Goal: Check status: Check status

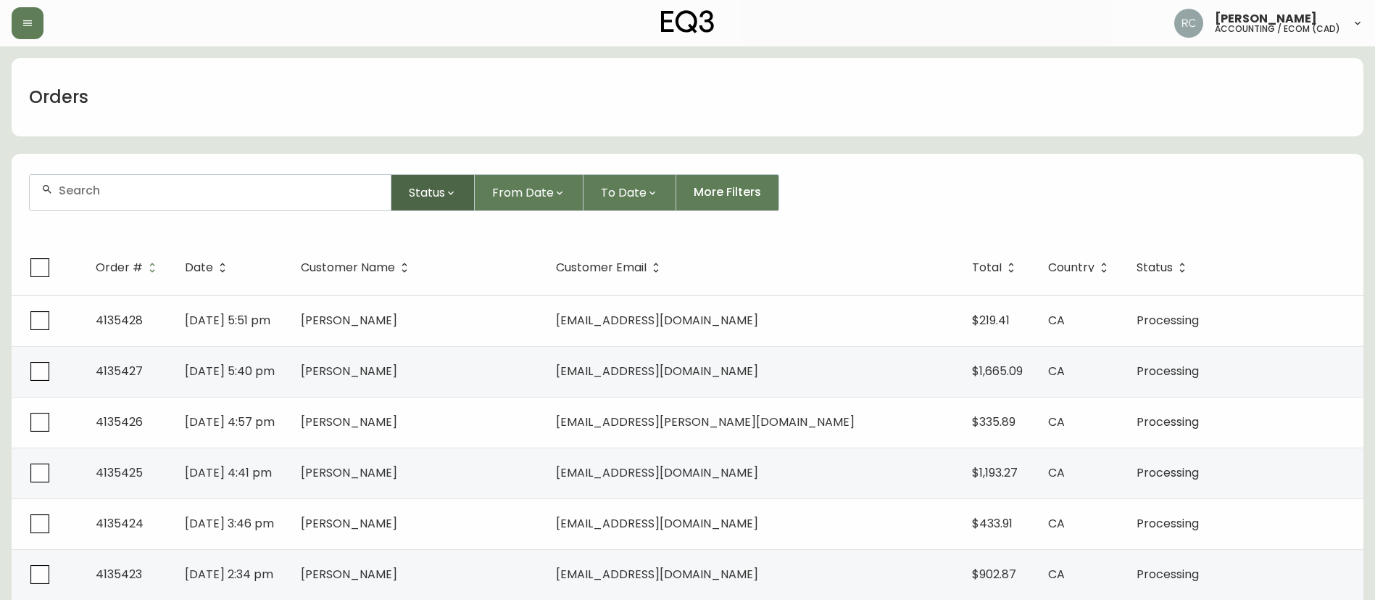
click at [431, 203] on button "Status" at bounding box center [433, 192] width 83 height 37
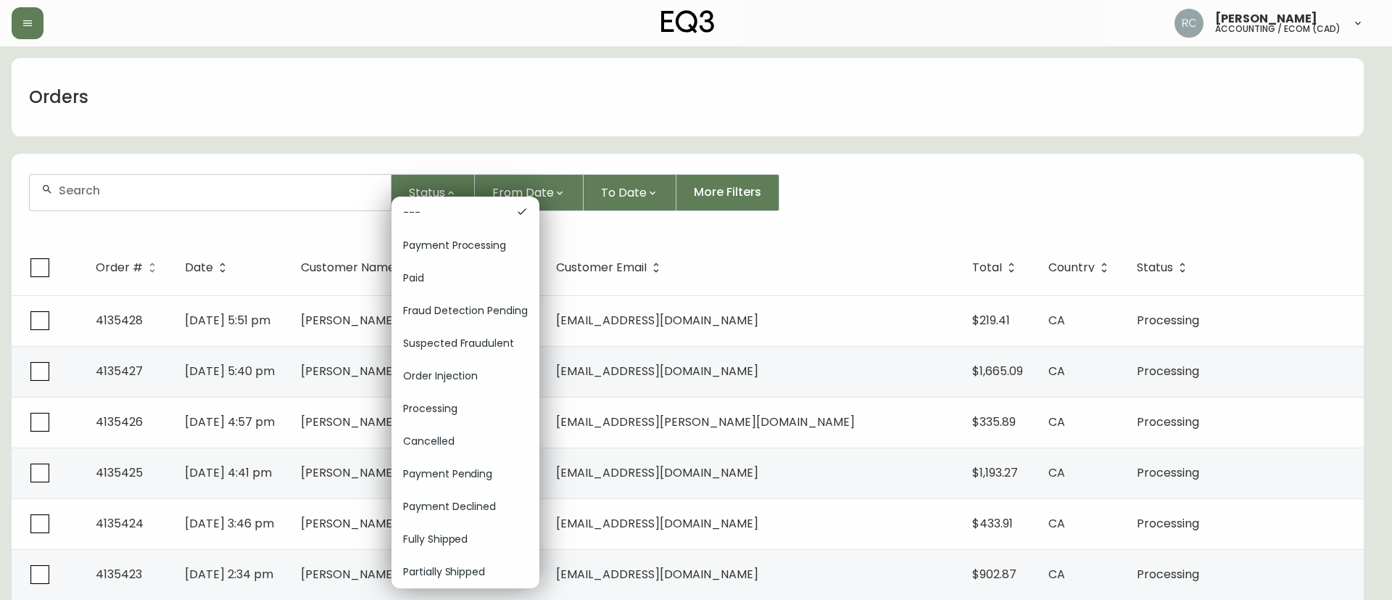
click at [468, 376] on span "Order Injection" at bounding box center [465, 375] width 125 height 15
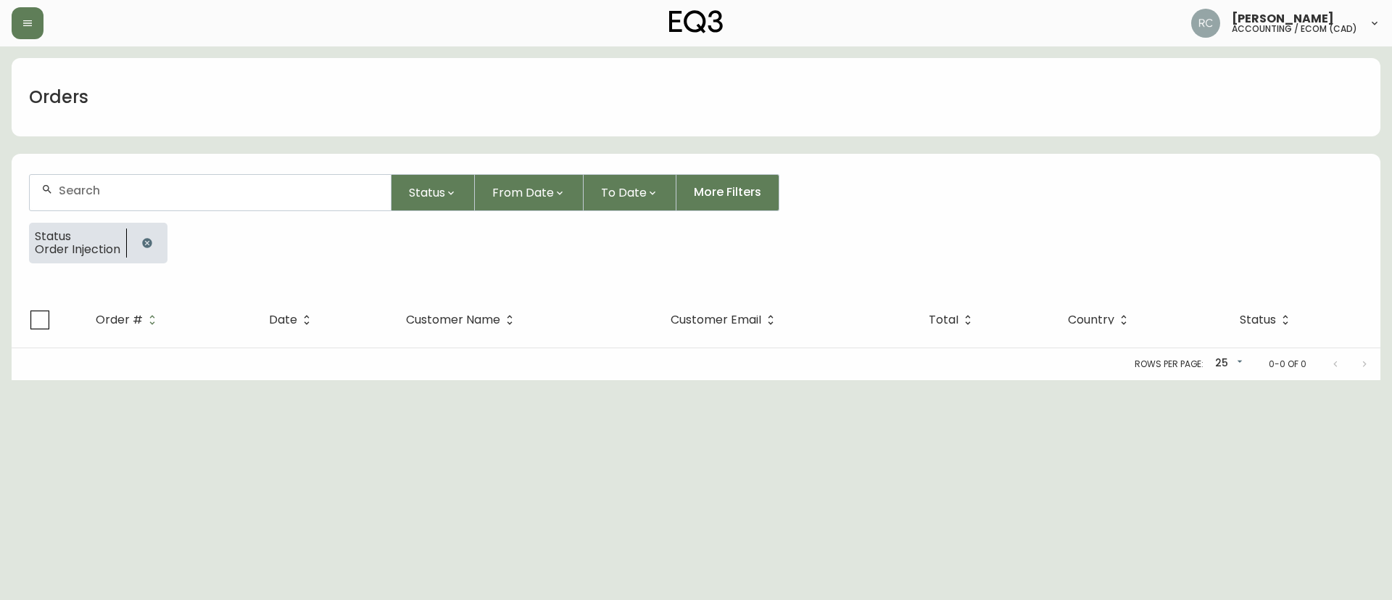
click at [228, 115] on div "Orders" at bounding box center [696, 97] width 1369 height 78
click at [142, 240] on icon "button" at bounding box center [147, 243] width 12 height 12
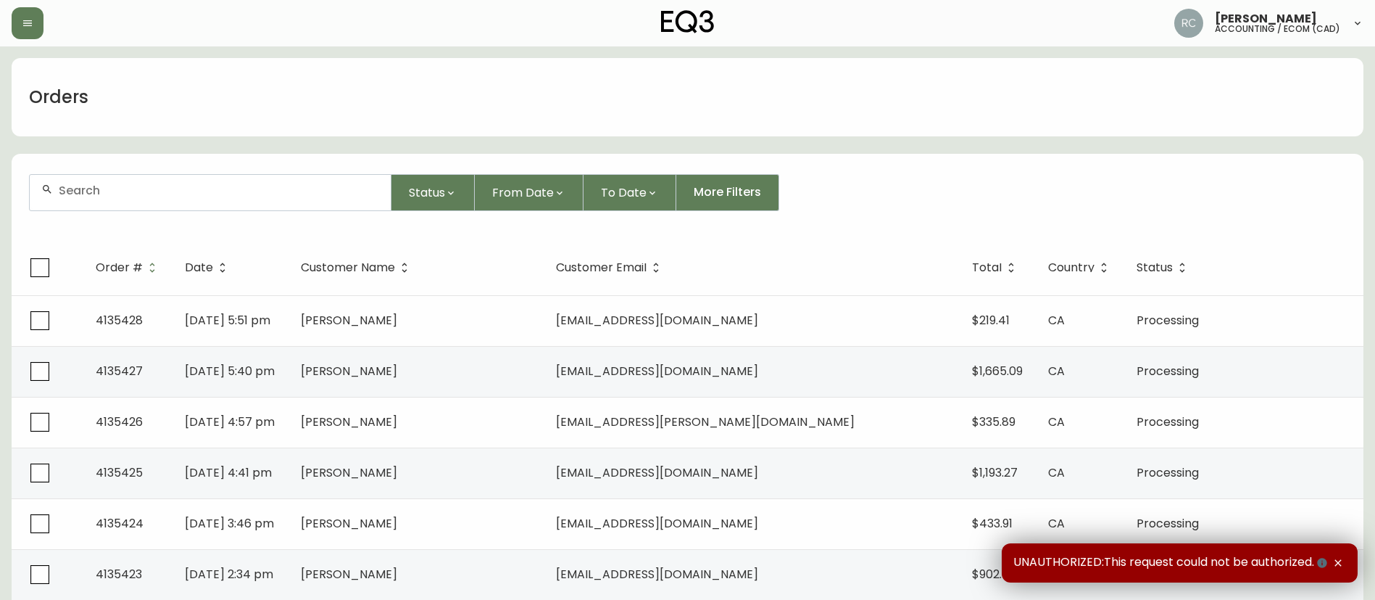
click at [286, 202] on div at bounding box center [210, 193] width 361 height 36
paste input "8489465"
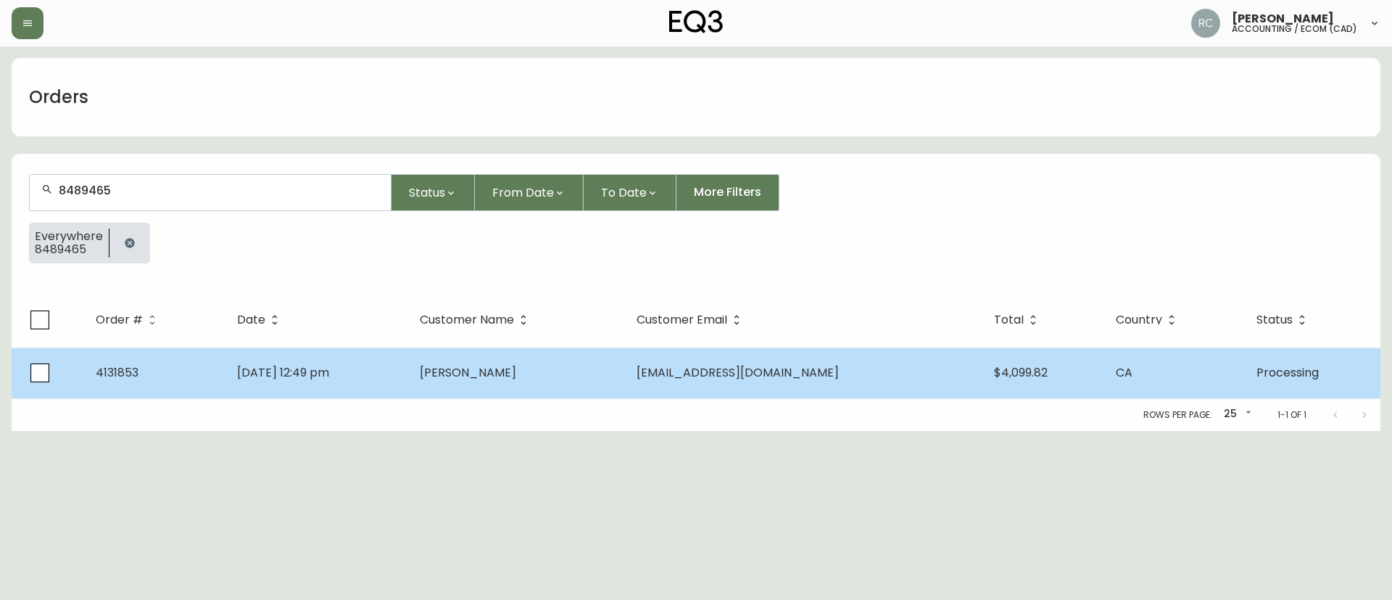
type input "8489465"
click at [516, 374] on span "[PERSON_NAME]" at bounding box center [468, 372] width 96 height 17
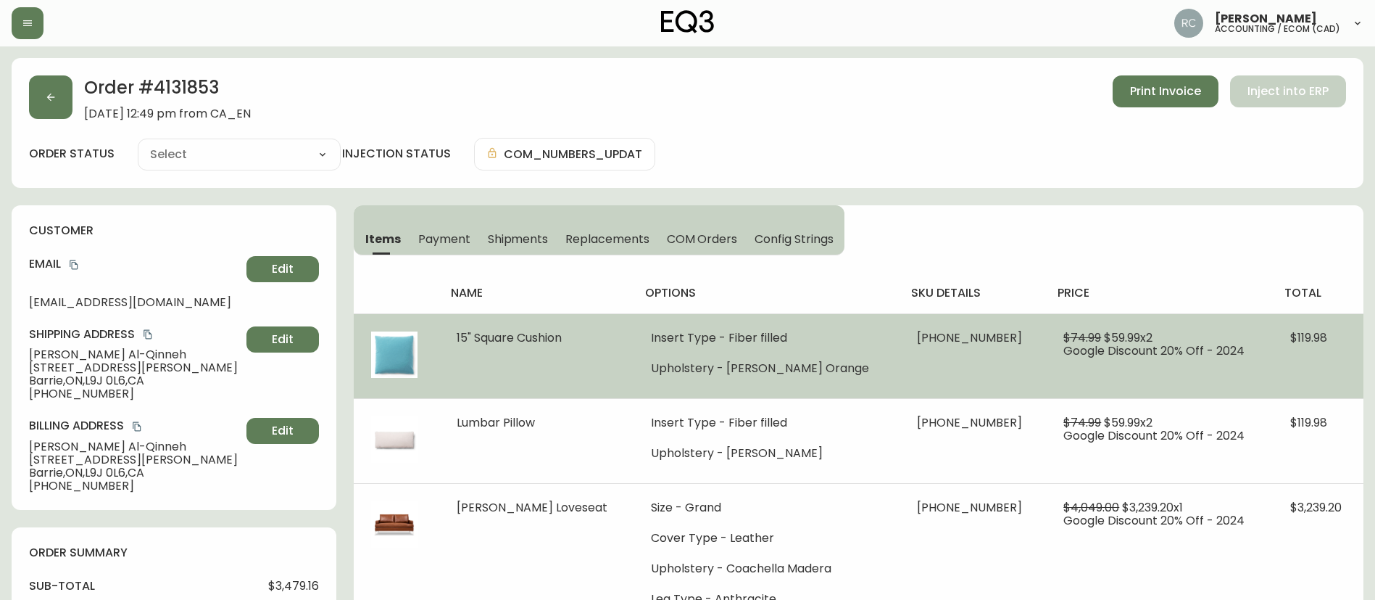
type input "Processing"
select select "PROCESSING"
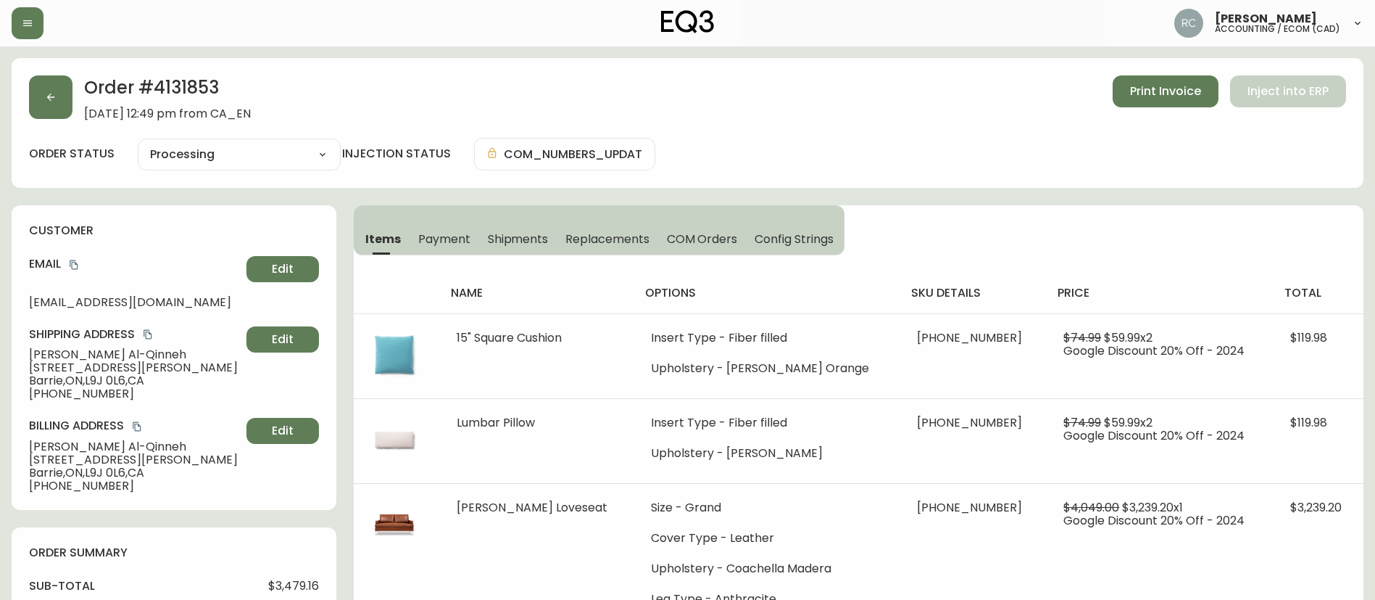
click at [195, 88] on h2 "Order # 4131853" at bounding box center [167, 91] width 167 height 32
drag, startPoint x: 195, startPoint y: 88, endPoint x: 50, endPoint y: 111, distance: 146.7
click at [193, 88] on h2 "Order # 4131853" at bounding box center [167, 91] width 167 height 32
copy h2 "4131853"
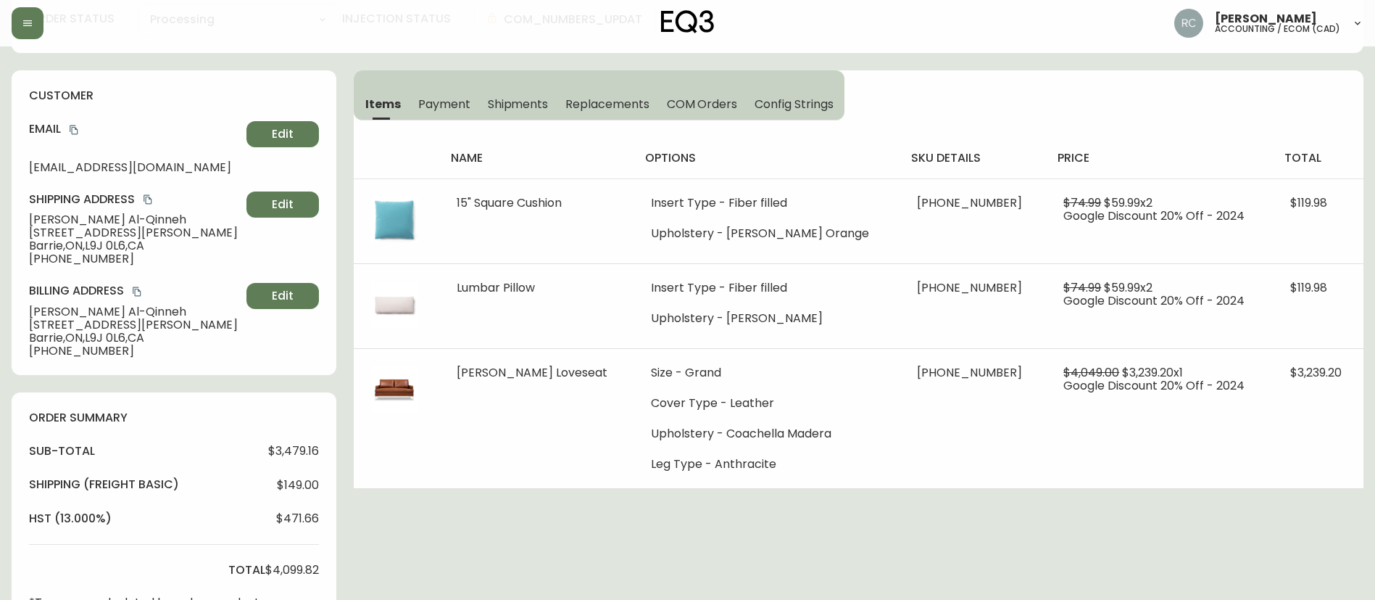
scroll to position [145, 0]
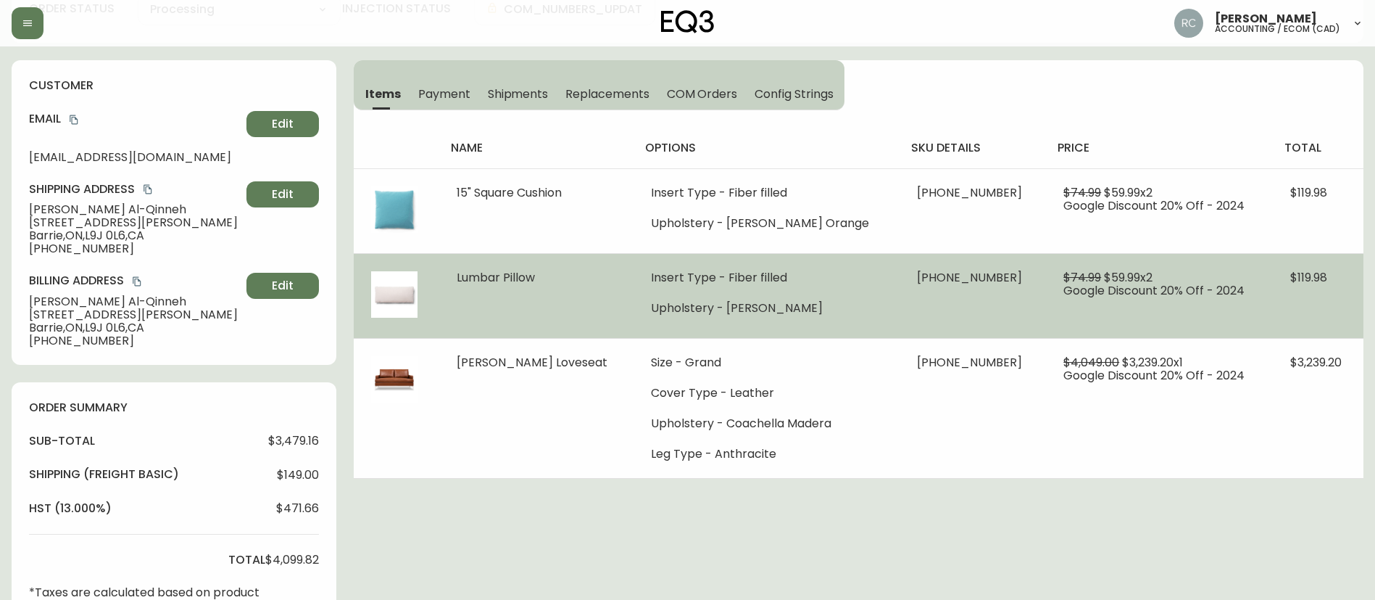
click at [926, 275] on span "[PHONE_NUMBER]" at bounding box center [969, 277] width 105 height 17
click at [914, 294] on td "[PHONE_NUMBER]" at bounding box center [973, 295] width 147 height 85
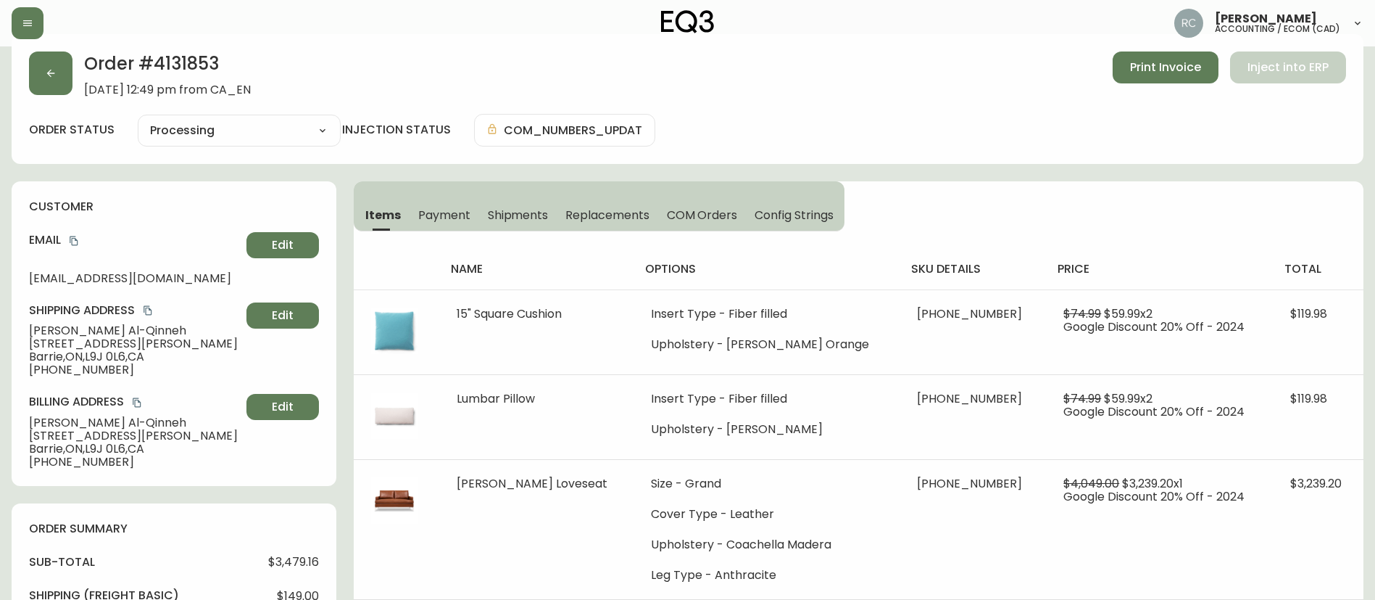
scroll to position [0, 0]
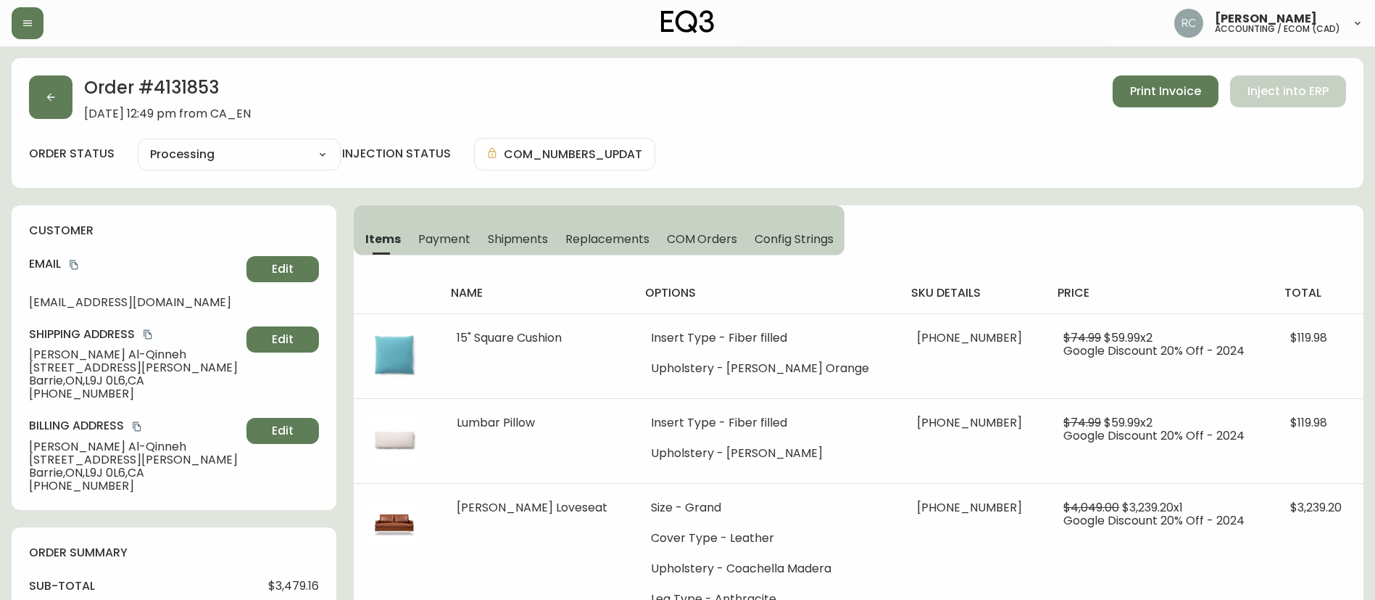
click at [184, 78] on h2 "Order # 4131853" at bounding box center [167, 91] width 167 height 32
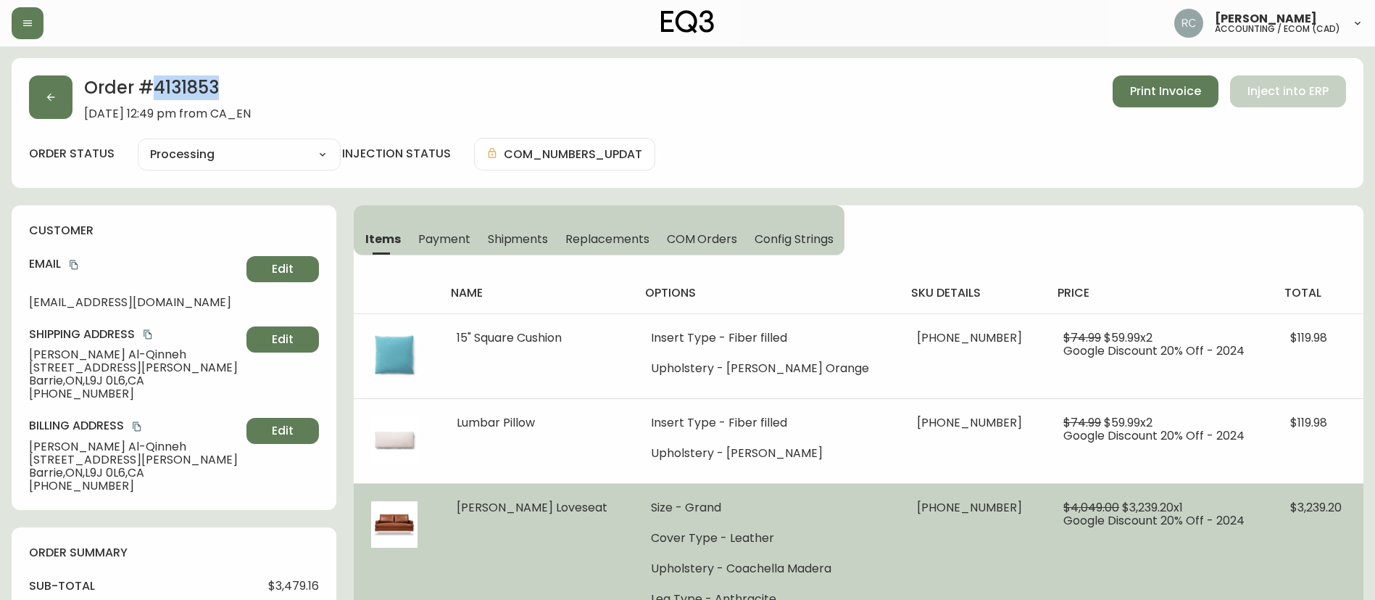
copy h2 "4131853"
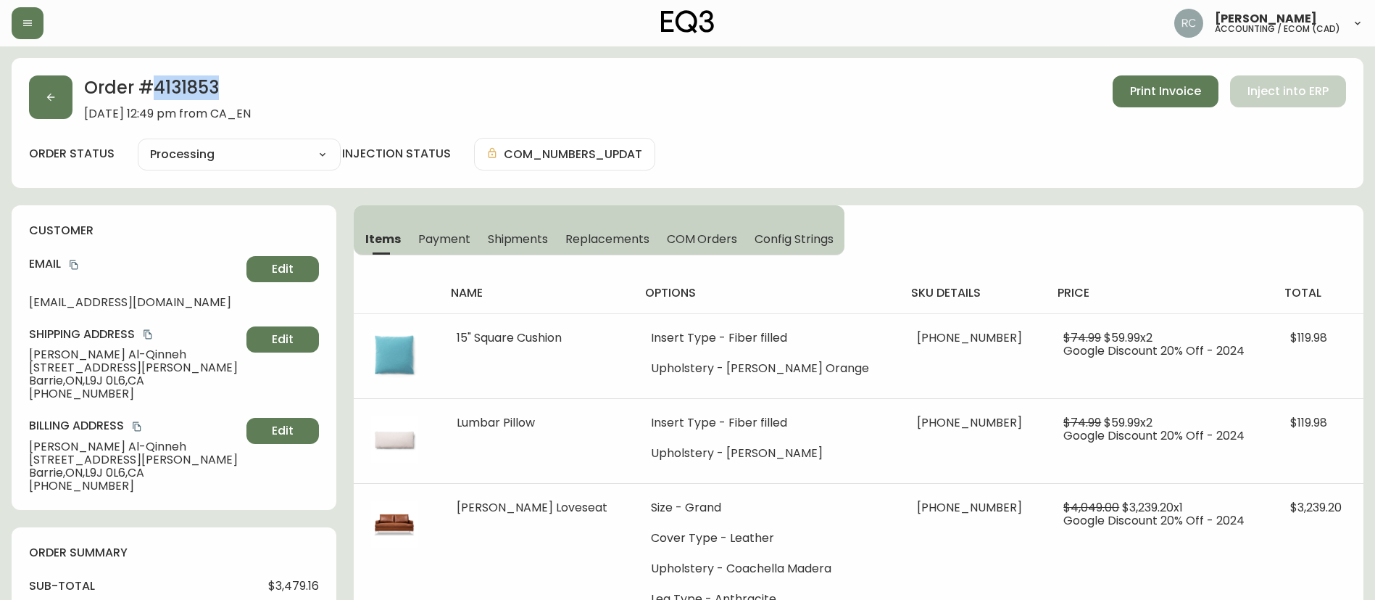
click at [206, 89] on h2 "Order # 4131853" at bounding box center [167, 91] width 167 height 32
click at [183, 80] on h2 "Order # 4131853" at bounding box center [167, 91] width 167 height 32
click at [206, 93] on h2 "Order # 4131853" at bounding box center [167, 91] width 167 height 32
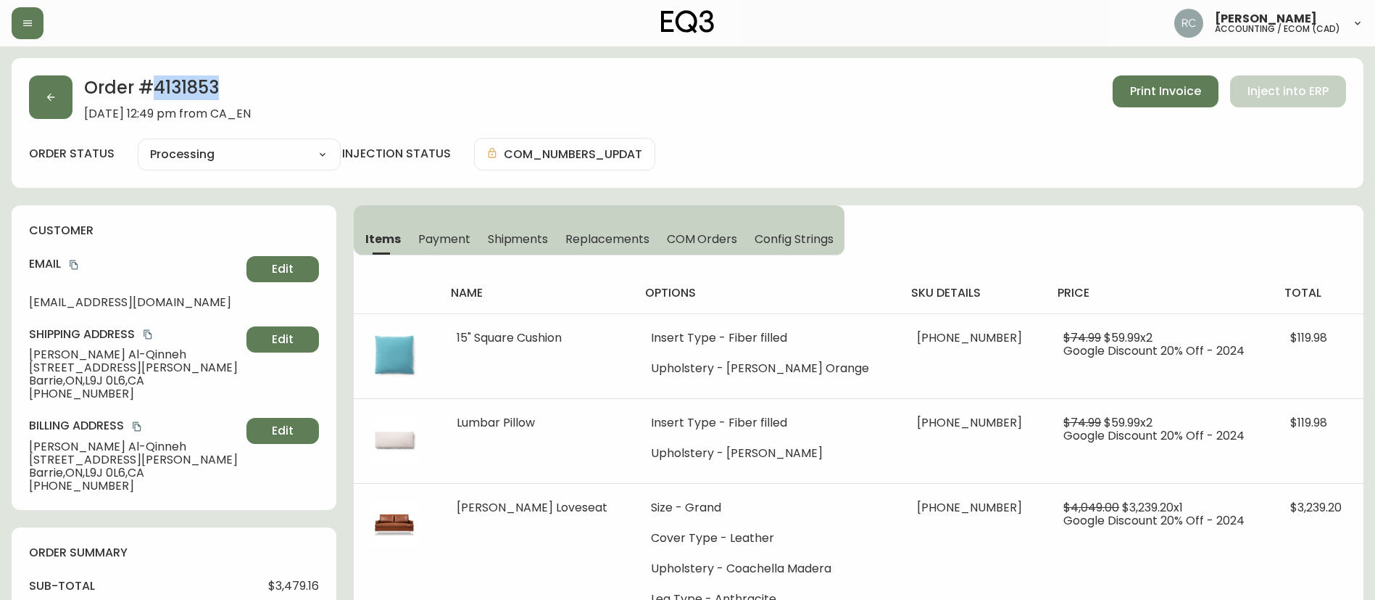
click at [206, 93] on h2 "Order # 4131853" at bounding box center [167, 91] width 167 height 32
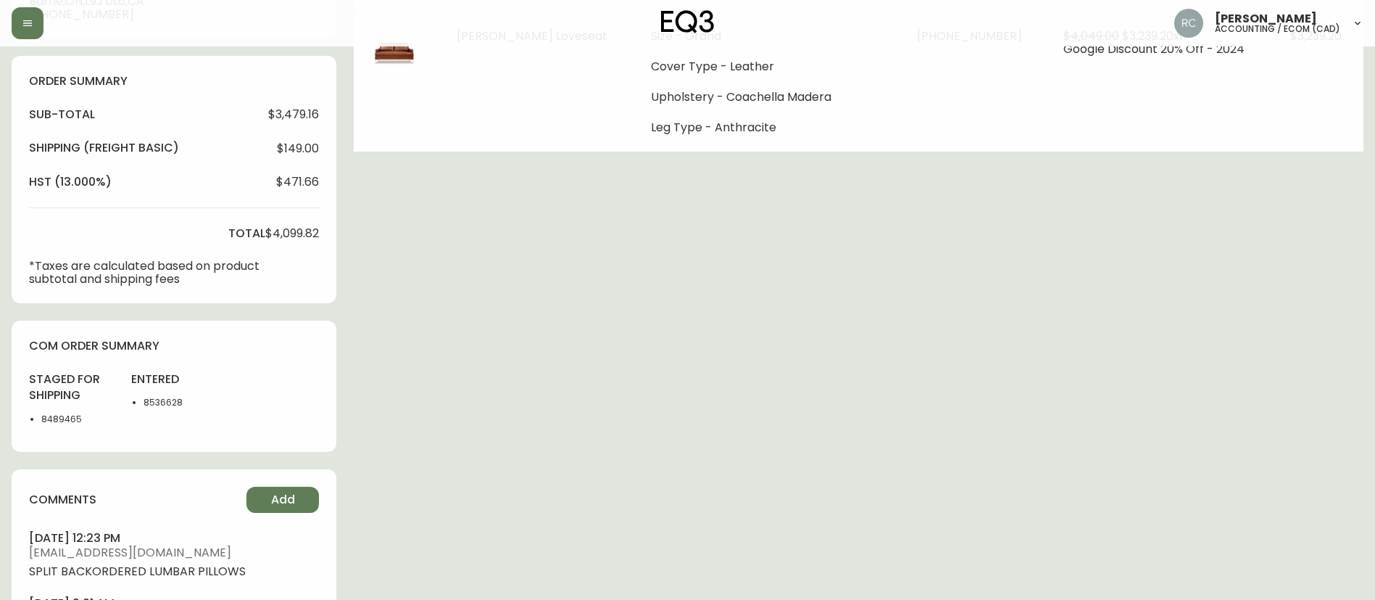
scroll to position [508, 0]
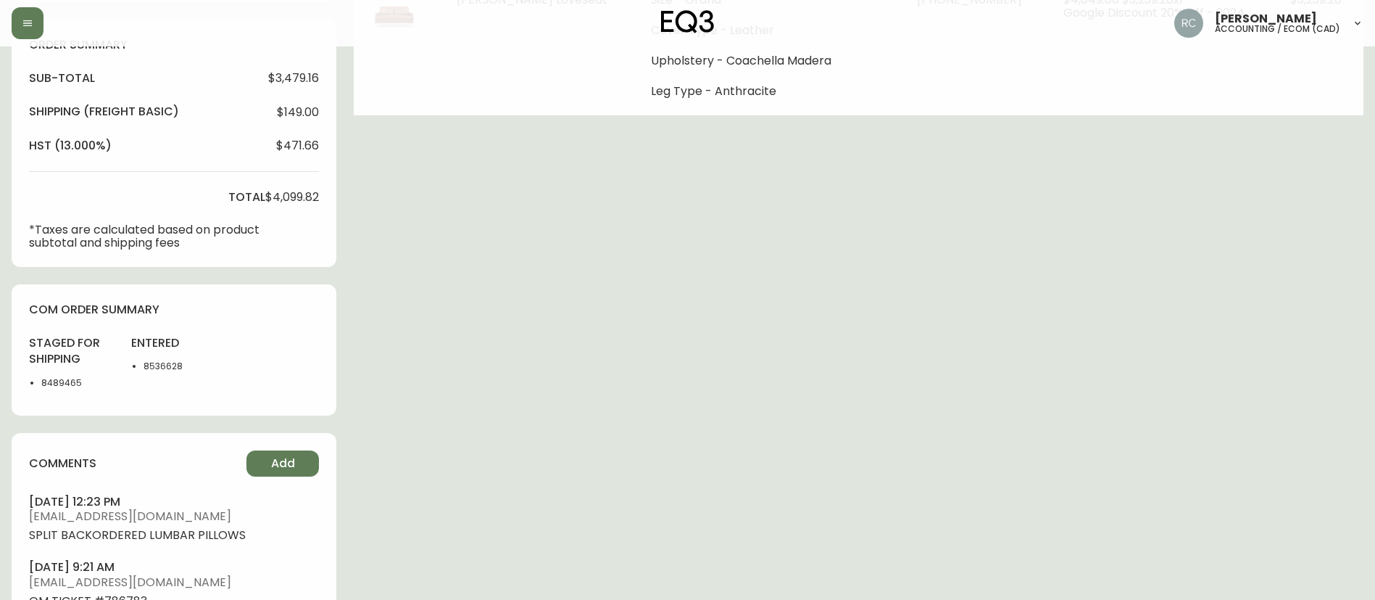
click at [160, 368] on li "8536628" at bounding box center [180, 366] width 73 height 13
click at [384, 398] on div "Order # 4131853 [DATE] 12:49 pm from CA_EN Print Invoice Inject into ERP order …" at bounding box center [688, 179] width 1352 height 1258
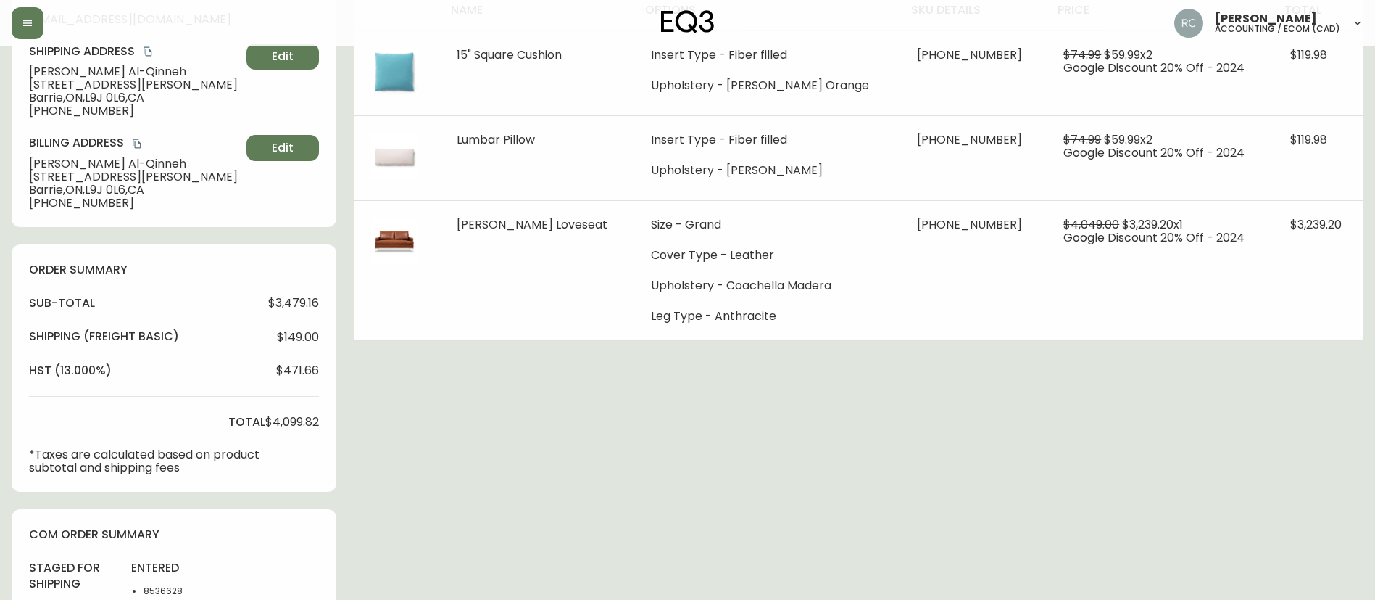
scroll to position [0, 0]
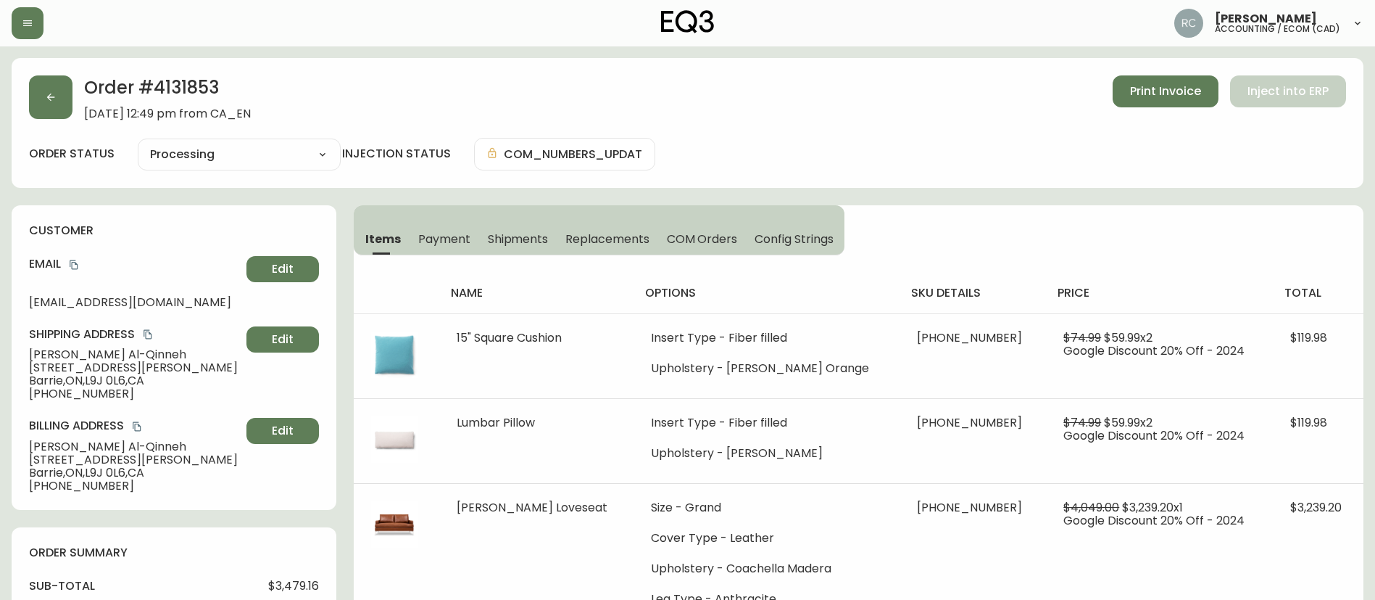
click at [198, 89] on h2 "Order # 4131853" at bounding box center [167, 91] width 167 height 32
click at [191, 92] on h2 "Order # 4131853" at bounding box center [167, 91] width 167 height 32
copy h2 "4131853"
click at [178, 83] on h2 "Order # 4131853" at bounding box center [167, 91] width 167 height 32
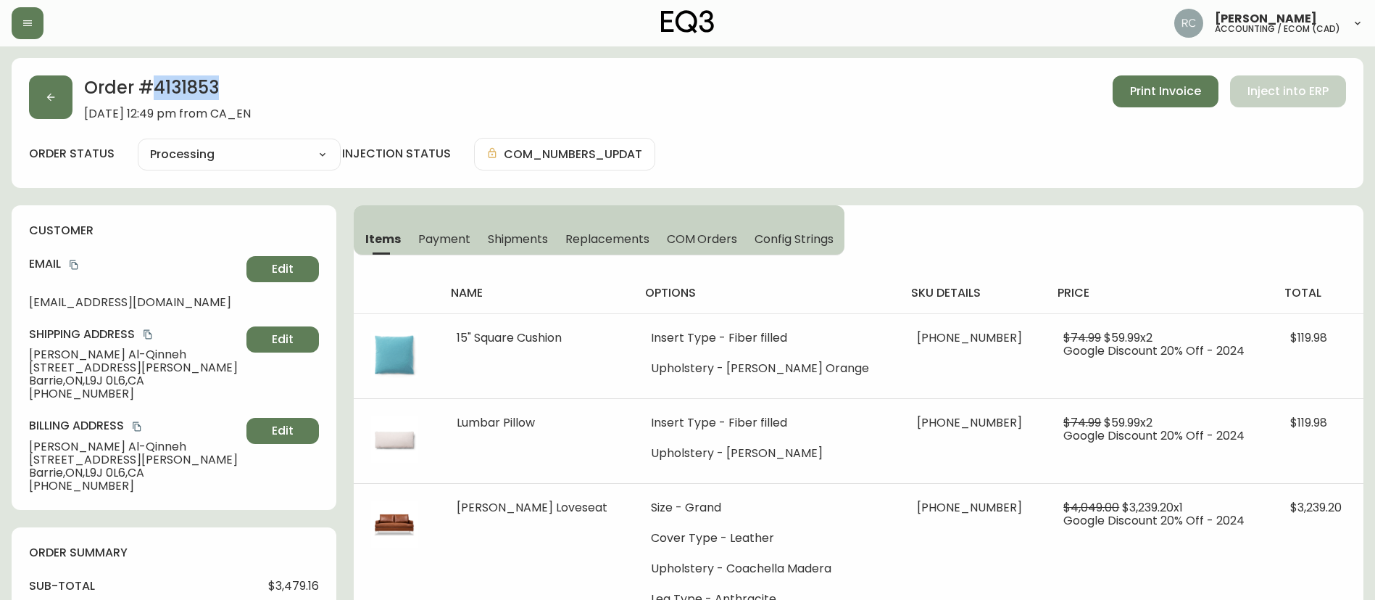
click at [178, 83] on h2 "Order # 4131853" at bounding box center [167, 91] width 167 height 32
click at [568, 100] on div "Order # 4131853 [DATE] 12:49 pm from CA_EN Print Invoice Inject into ERP" at bounding box center [687, 97] width 1317 height 45
click at [708, 105] on div "Order # 4131853 [DATE] 12:49 pm from CA_EN Print Invoice Inject into ERP" at bounding box center [687, 97] width 1317 height 45
click at [198, 89] on h2 "Order # 4131853" at bounding box center [167, 91] width 167 height 32
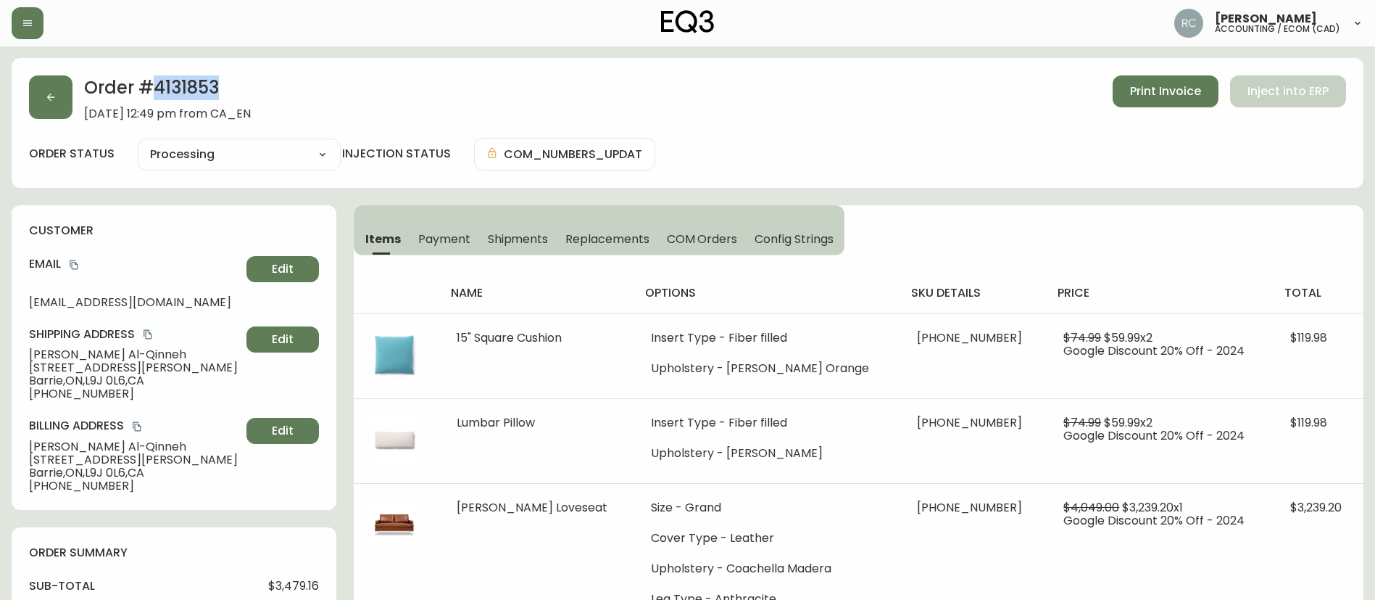
click at [198, 89] on h2 "Order # 4131853" at bounding box center [167, 91] width 167 height 32
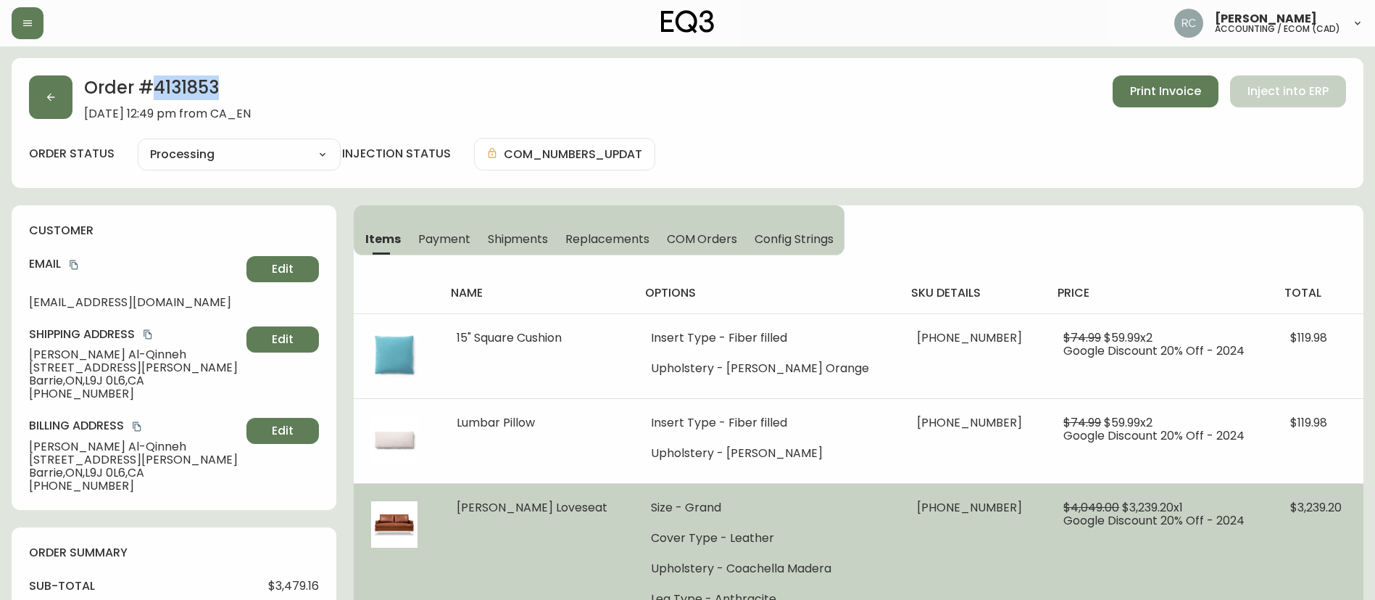
copy h2 "4131853"
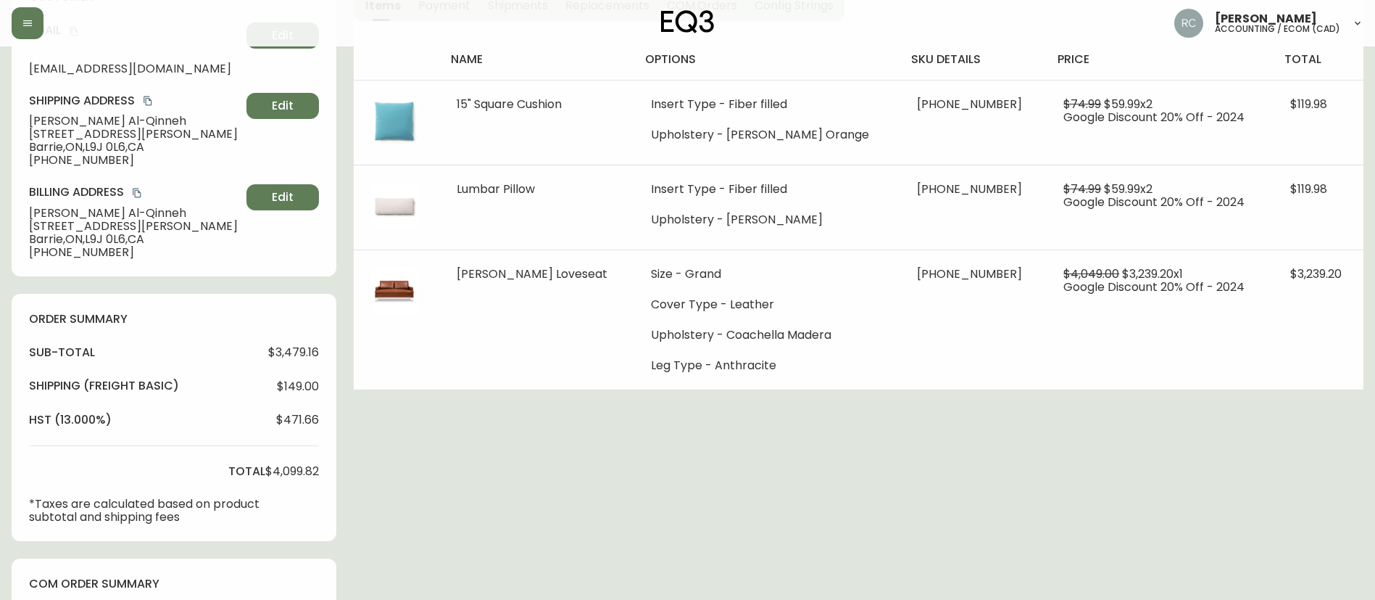
scroll to position [363, 0]
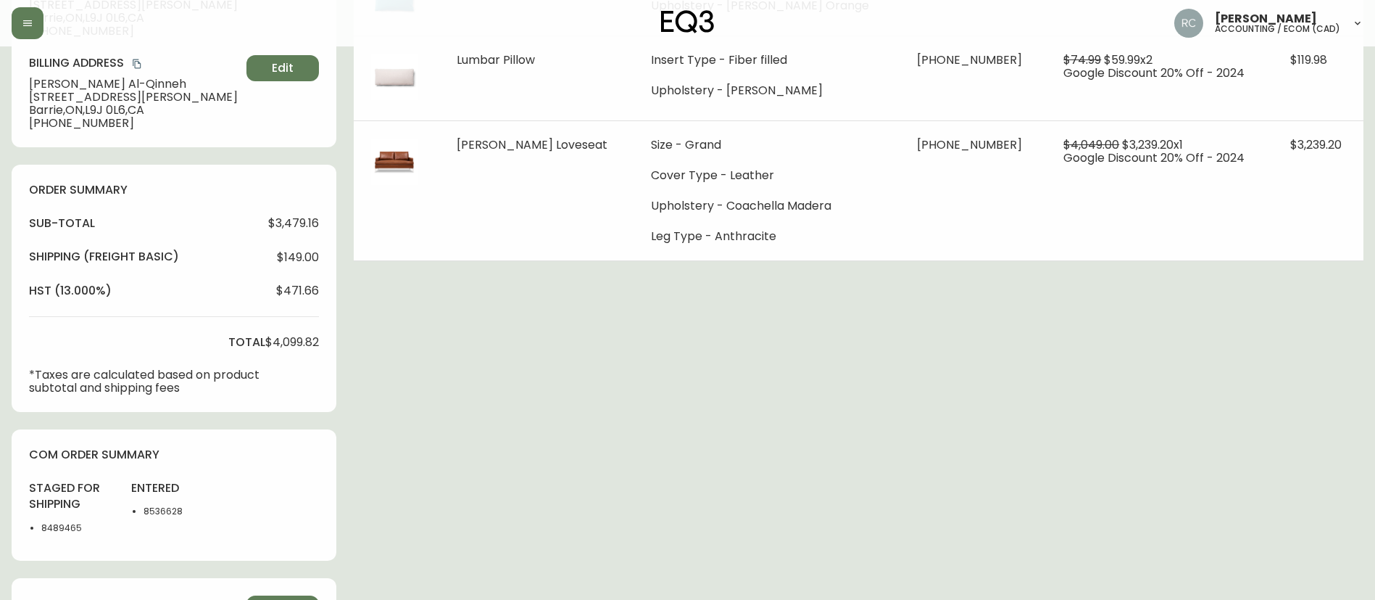
click at [146, 505] on li "8536628" at bounding box center [180, 511] width 73 height 13
copy li "8536628"
